Goal: Information Seeking & Learning: Learn about a topic

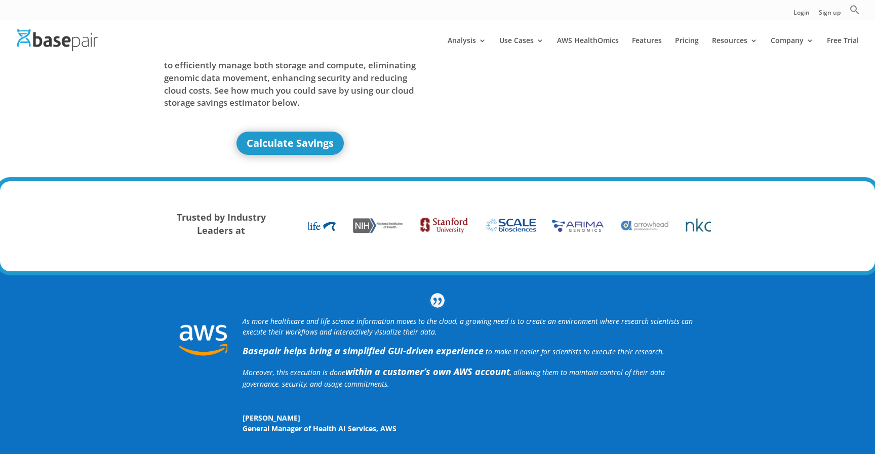
scroll to position [108, 0]
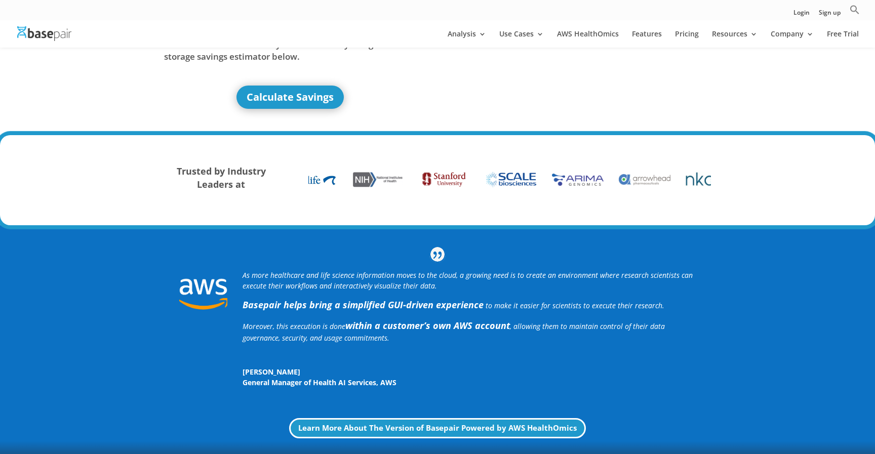
click at [636, 179] on img at bounding box center [644, 180] width 57 height 14
click at [699, 187] on img at bounding box center [711, 179] width 57 height 17
click at [699, 173] on img at bounding box center [711, 179] width 57 height 17
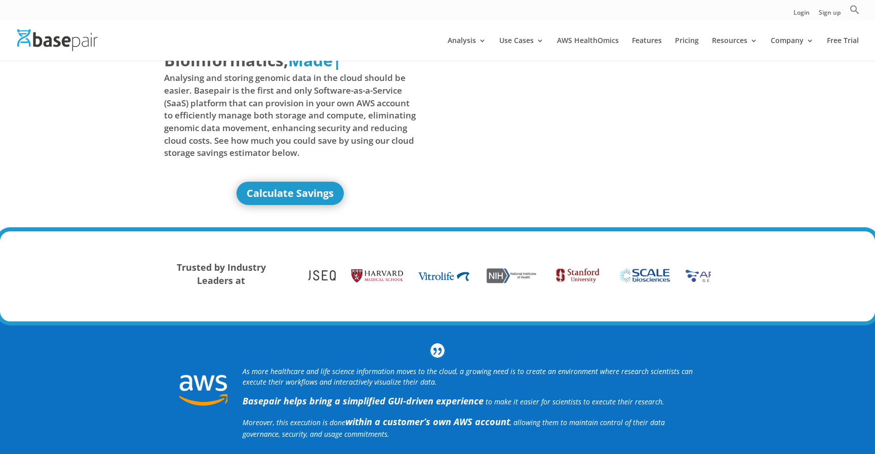
scroll to position [0, 0]
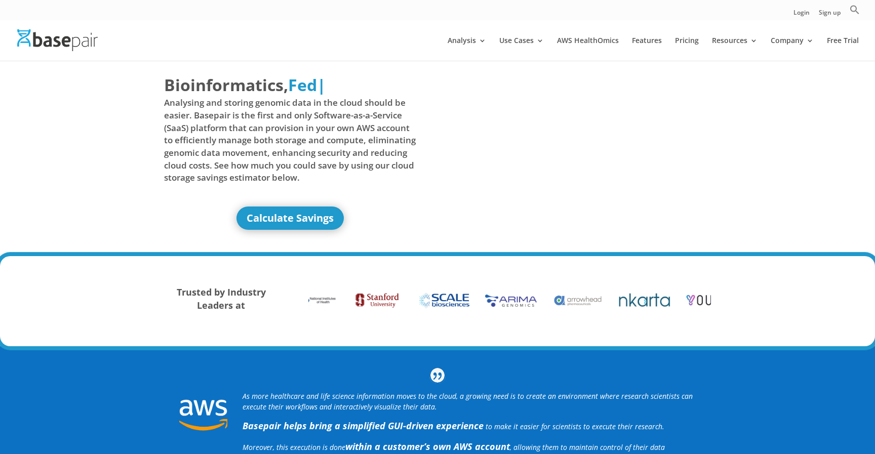
click at [768, 190] on div "Bioinformatics, Delivered Made Simple Accelerated Federated Fed | Analysing and…" at bounding box center [437, 158] width 875 height 197
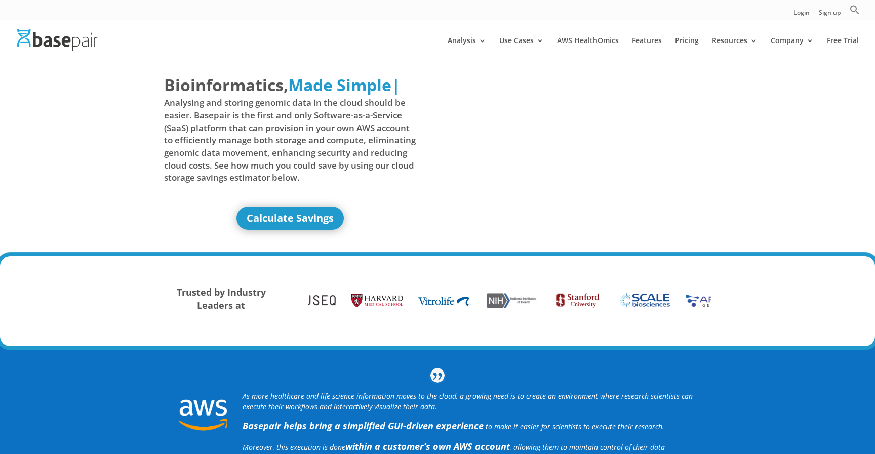
click at [791, 127] on div "Bioinformatics, Delivered Made Simple Accelerated Federated Made Simple | Analy…" at bounding box center [437, 158] width 875 height 197
click at [582, 49] on link "AWS HealthOmics" at bounding box center [588, 49] width 62 height 24
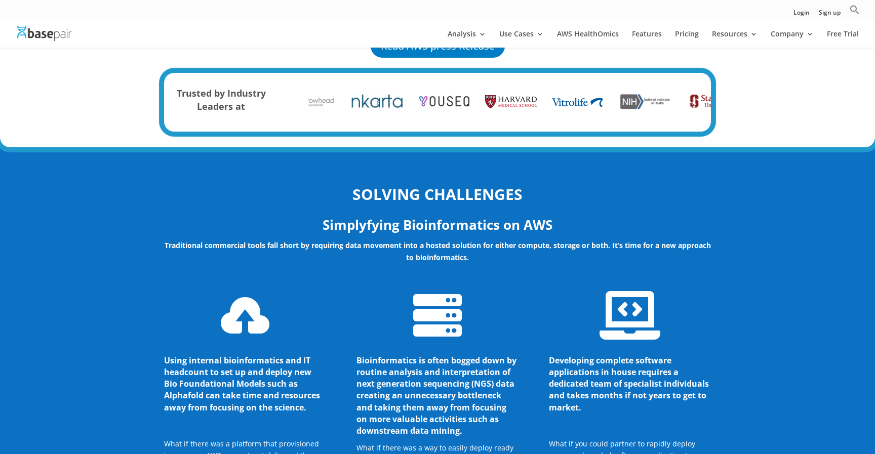
scroll to position [883, 0]
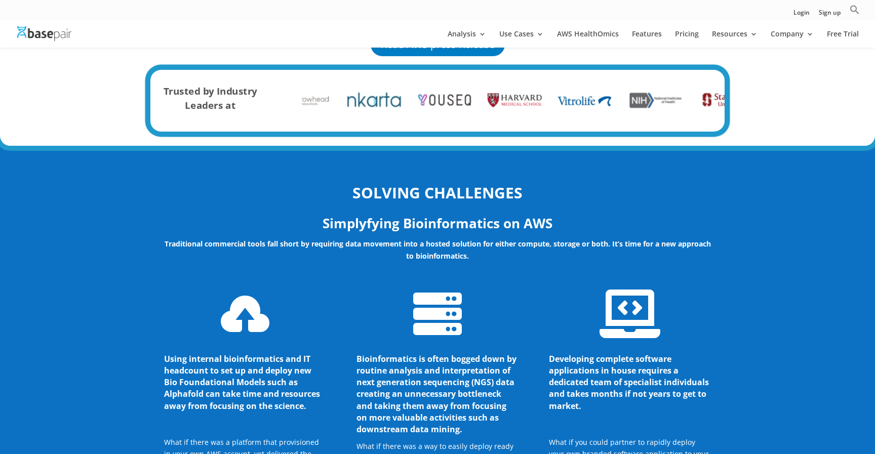
click at [459, 118] on div "Trusted by Industry Leaders at" at bounding box center [437, 101] width 574 height 62
click at [464, 104] on img at bounding box center [445, 100] width 60 height 15
click at [382, 104] on img at bounding box center [374, 100] width 60 height 18
click at [320, 114] on div at bounding box center [304, 100] width 54 height 32
click at [316, 103] on img at bounding box center [304, 100] width 60 height 15
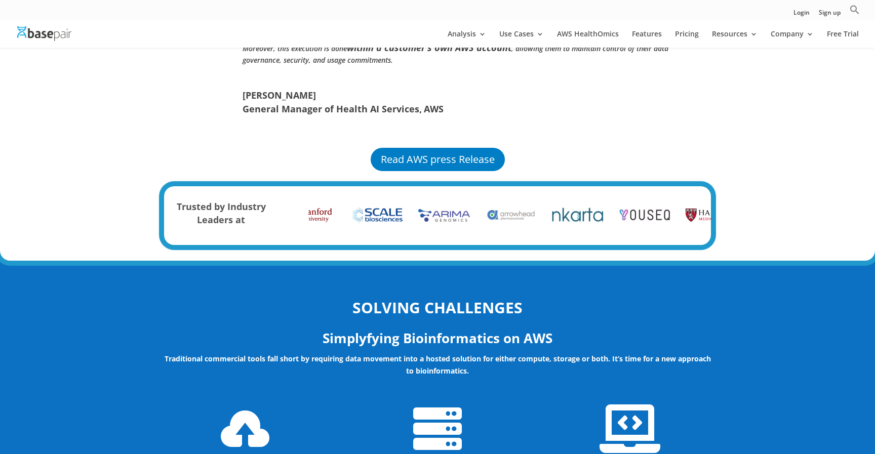
scroll to position [582, 0]
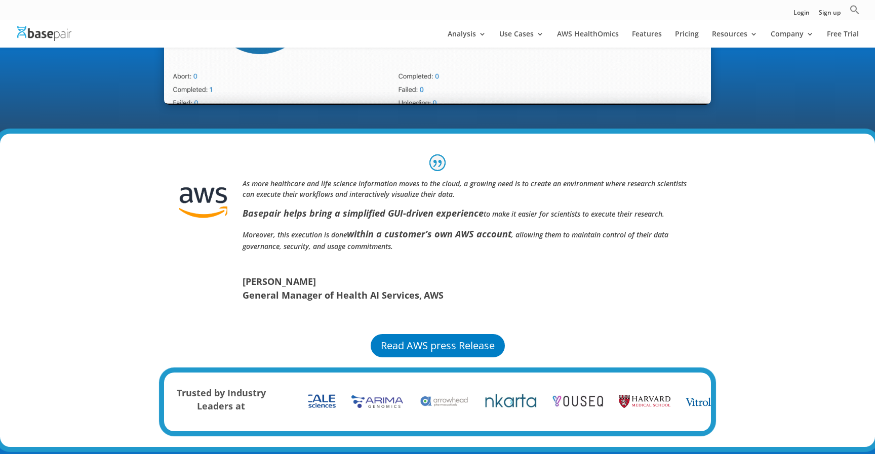
drag, startPoint x: 414, startPoint y: 227, endPoint x: 430, endPoint y: 282, distance: 57.5
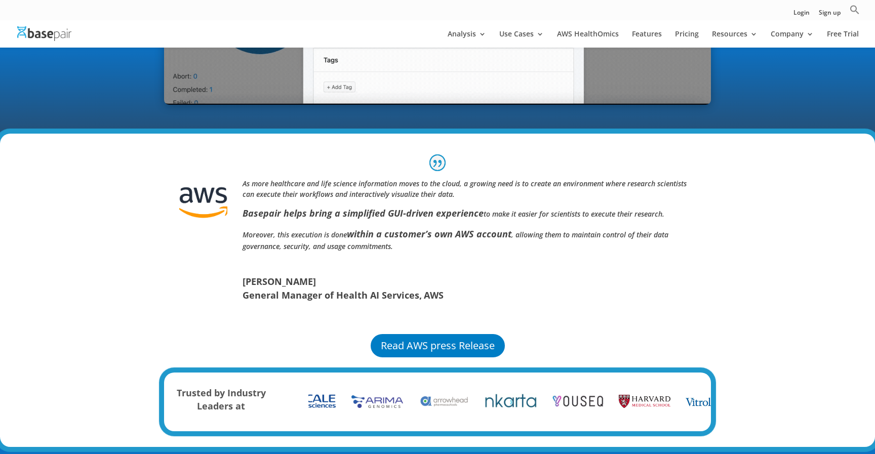
click at [419, 258] on p "Moreover, this execution is done within a customer’s own AWS account , allowing…" at bounding box center [468, 242] width 453 height 31
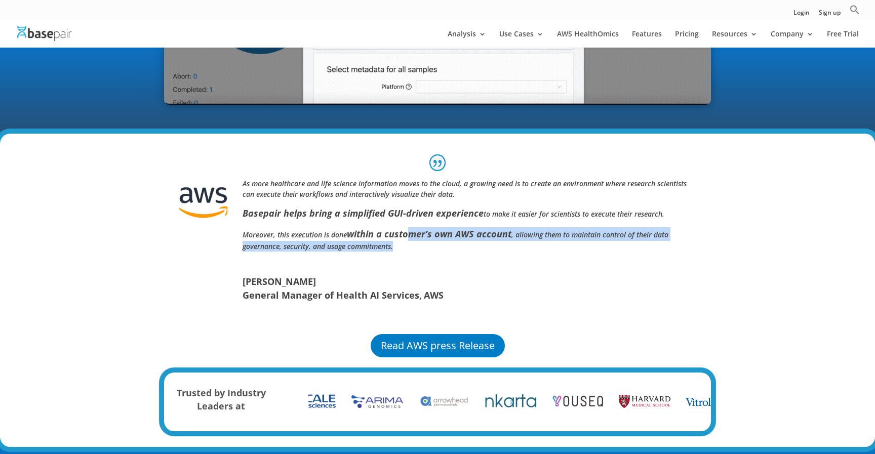
click at [430, 282] on span "[PERSON_NAME]" at bounding box center [468, 282] width 453 height 14
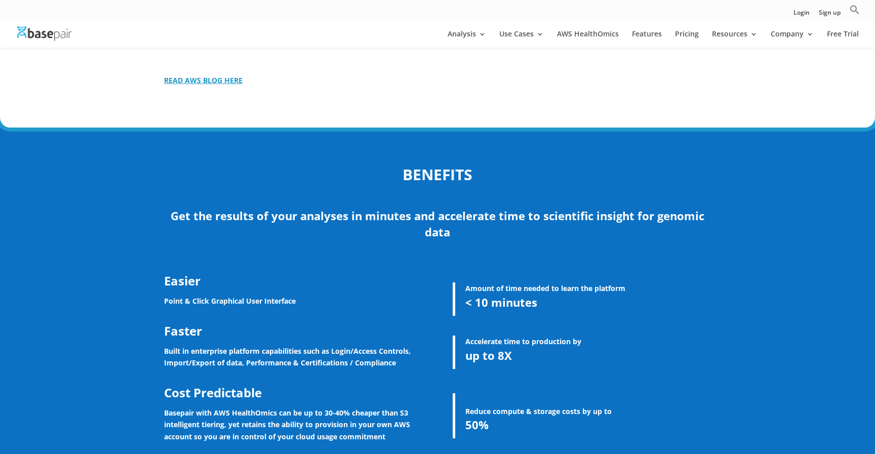
scroll to position [1735, 0]
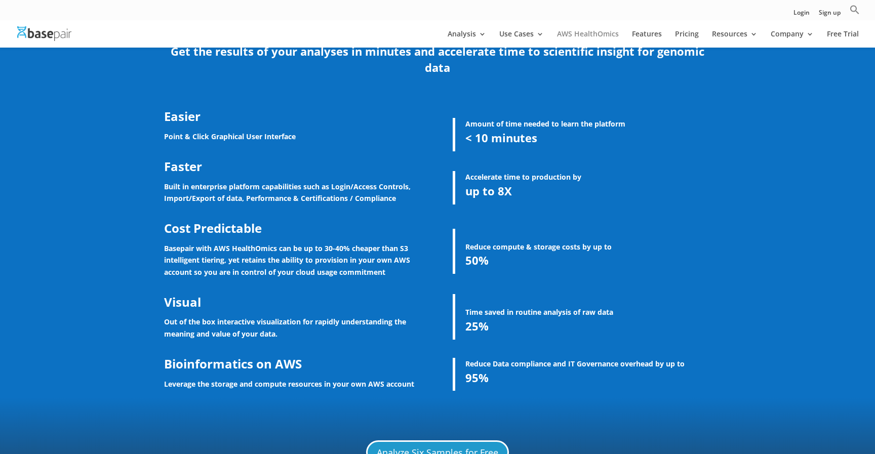
click at [590, 35] on link "AWS HealthOmics" at bounding box center [588, 38] width 62 height 17
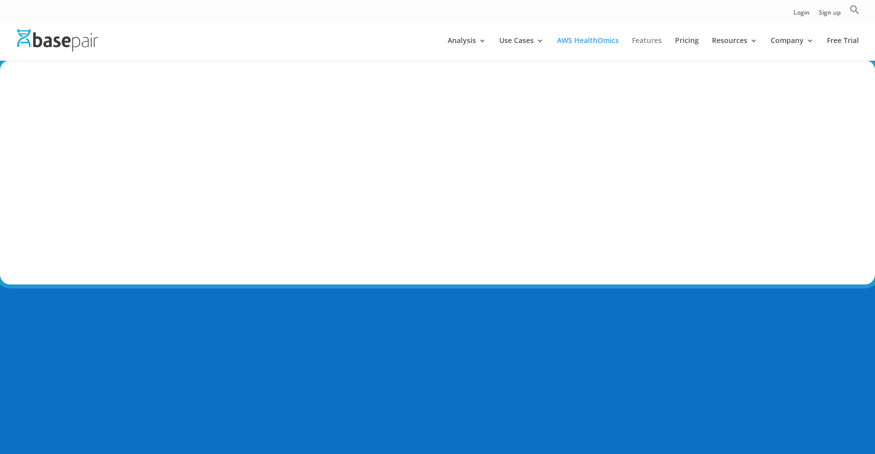
click at [646, 46] on link "Features" at bounding box center [647, 49] width 30 height 24
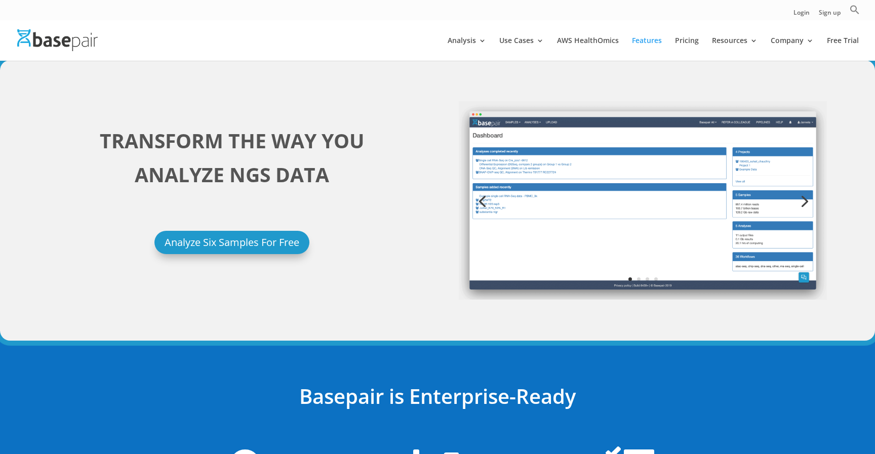
click at [805, 198] on link "Next" at bounding box center [803, 200] width 24 height 24
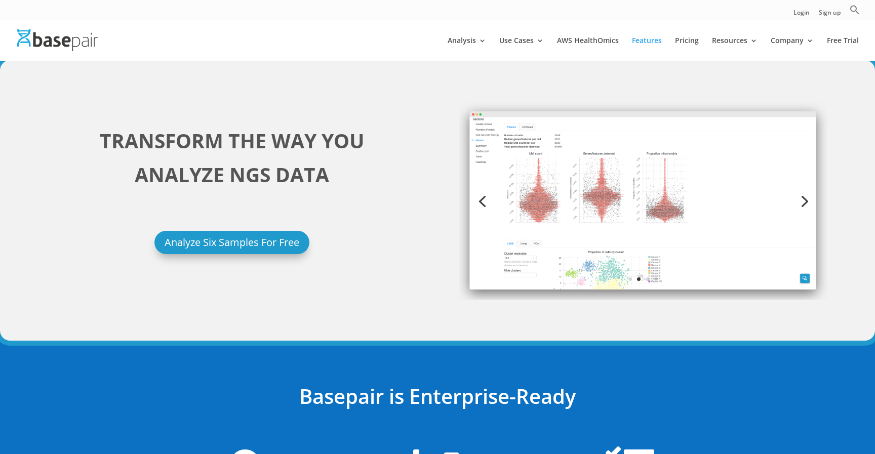
click at [805, 198] on link "Next" at bounding box center [803, 200] width 24 height 24
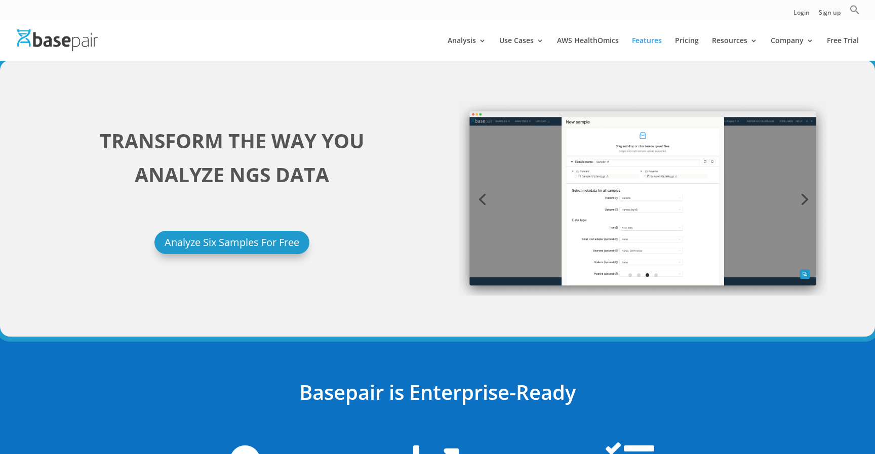
click at [806, 202] on link "Next" at bounding box center [803, 198] width 24 height 24
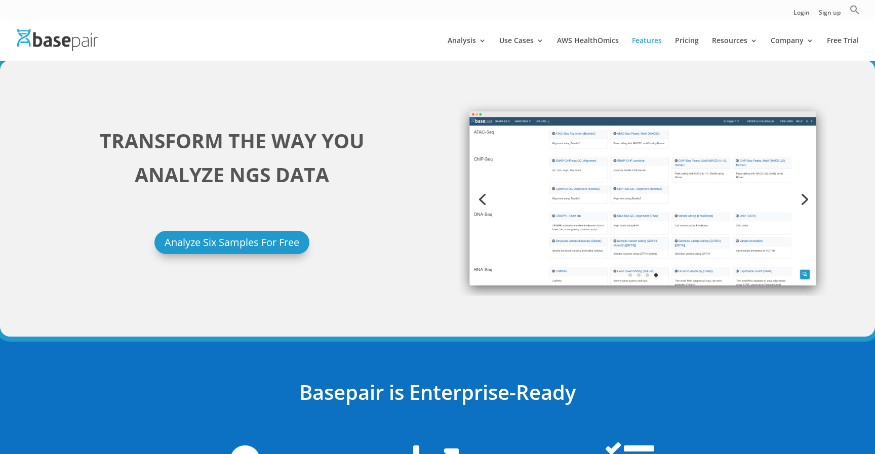
click at [806, 202] on link "Next" at bounding box center [803, 198] width 24 height 24
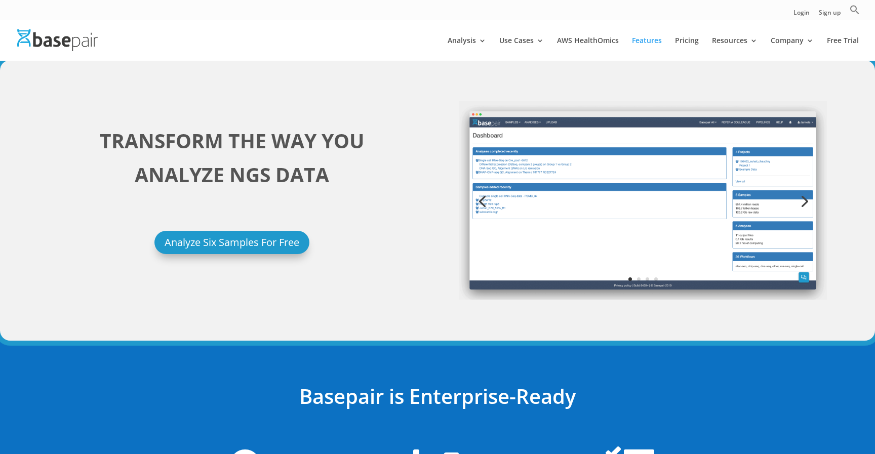
click at [806, 202] on link "Next" at bounding box center [803, 200] width 24 height 24
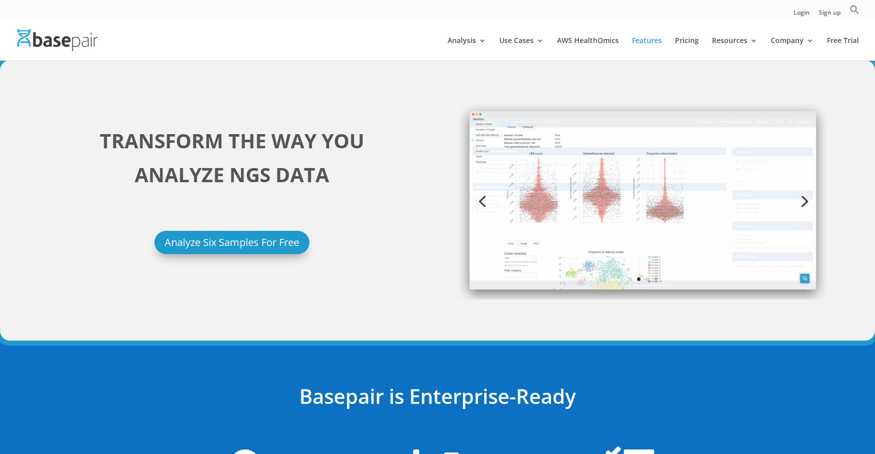
click at [806, 202] on link "Next" at bounding box center [803, 200] width 24 height 24
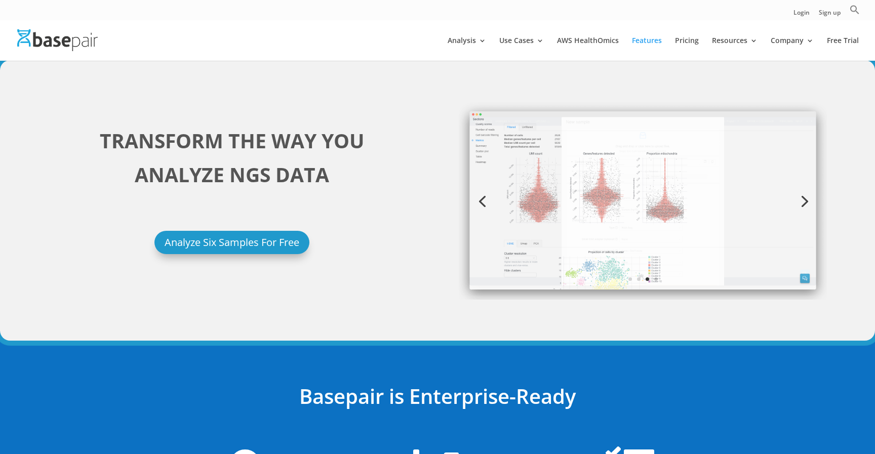
click at [806, 202] on link "Next" at bounding box center [803, 200] width 24 height 24
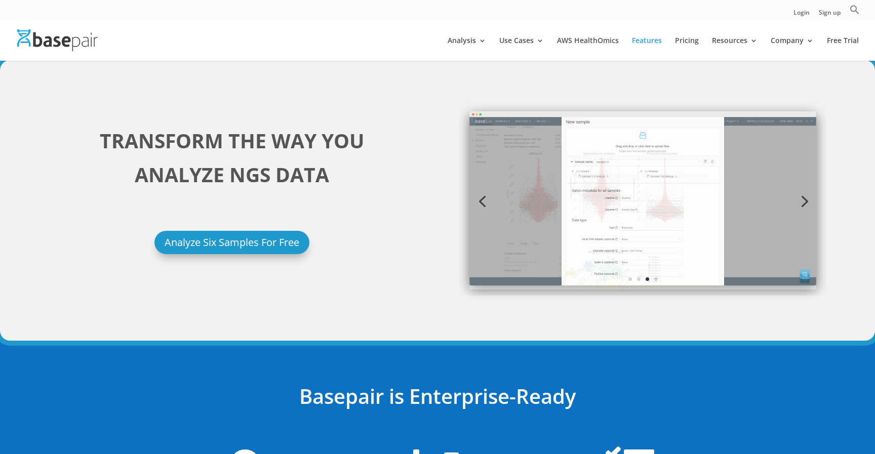
click at [806, 202] on link "Next" at bounding box center [803, 200] width 24 height 24
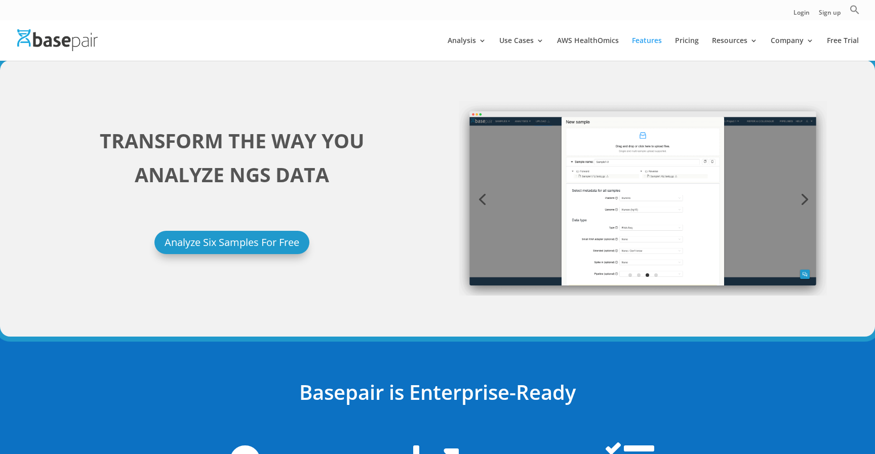
click at [806, 202] on link "Next" at bounding box center [803, 198] width 24 height 24
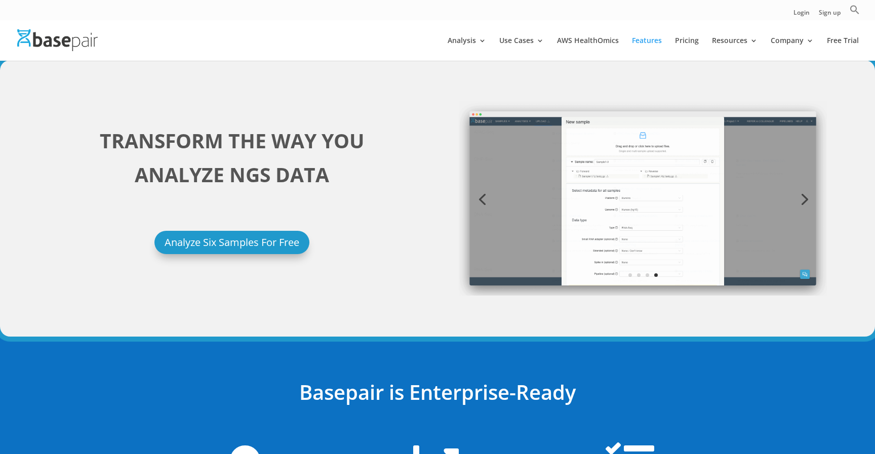
click at [806, 202] on link "Next" at bounding box center [803, 198] width 24 height 24
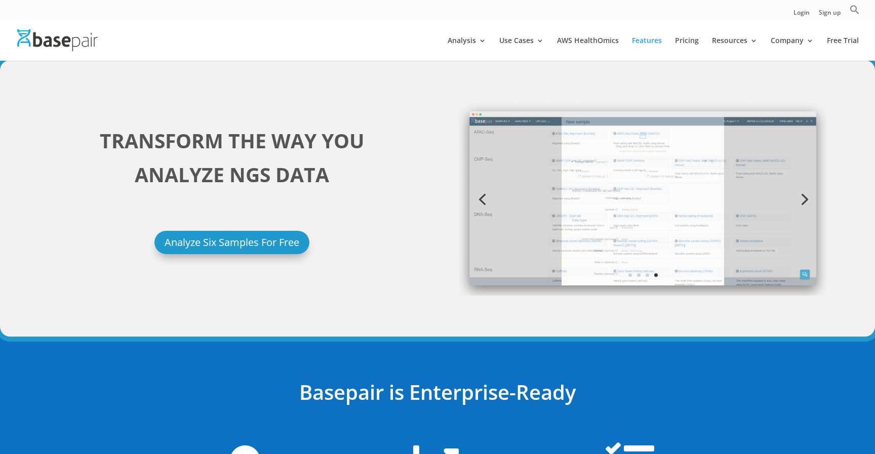
click at [806, 202] on link "Next" at bounding box center [803, 198] width 24 height 24
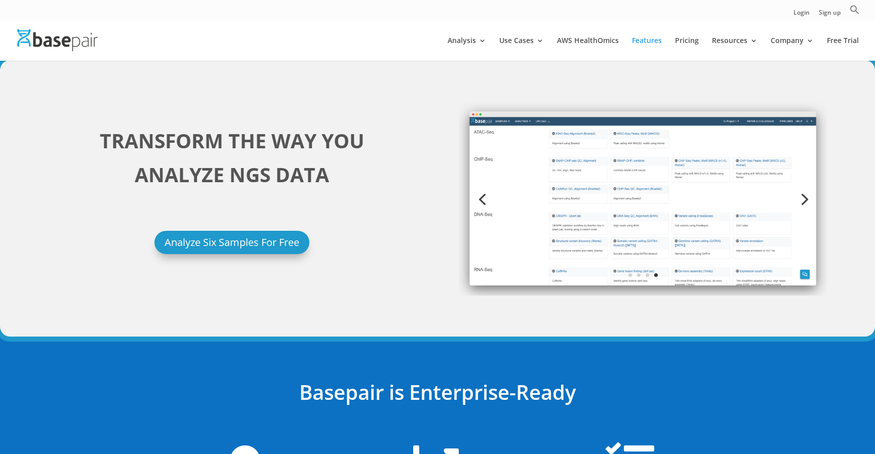
click at [806, 202] on link "Next" at bounding box center [803, 198] width 24 height 24
